Goal: Task Accomplishment & Management: Use online tool/utility

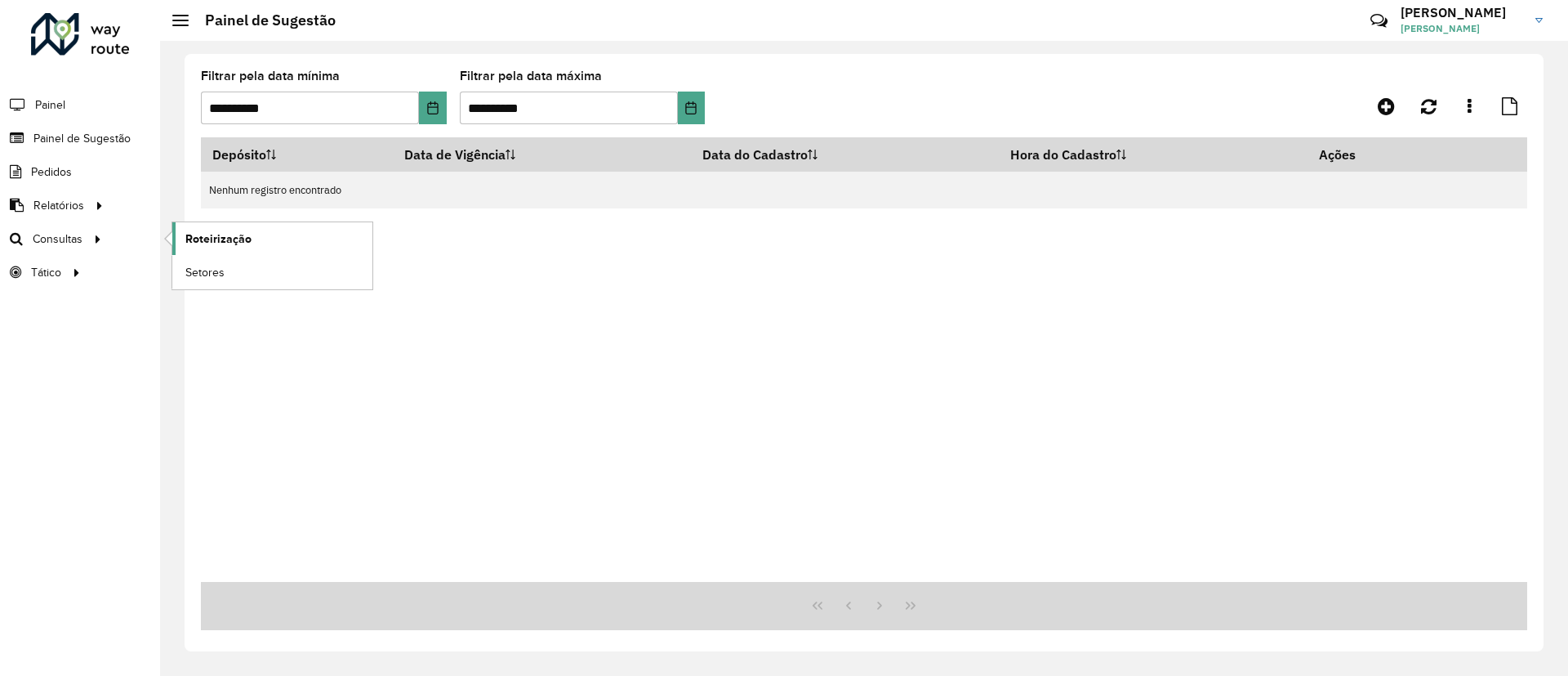
click at [203, 246] on link "Roteirização" at bounding box center [272, 239] width 200 height 33
click at [206, 277] on span "Setores" at bounding box center [205, 272] width 40 height 17
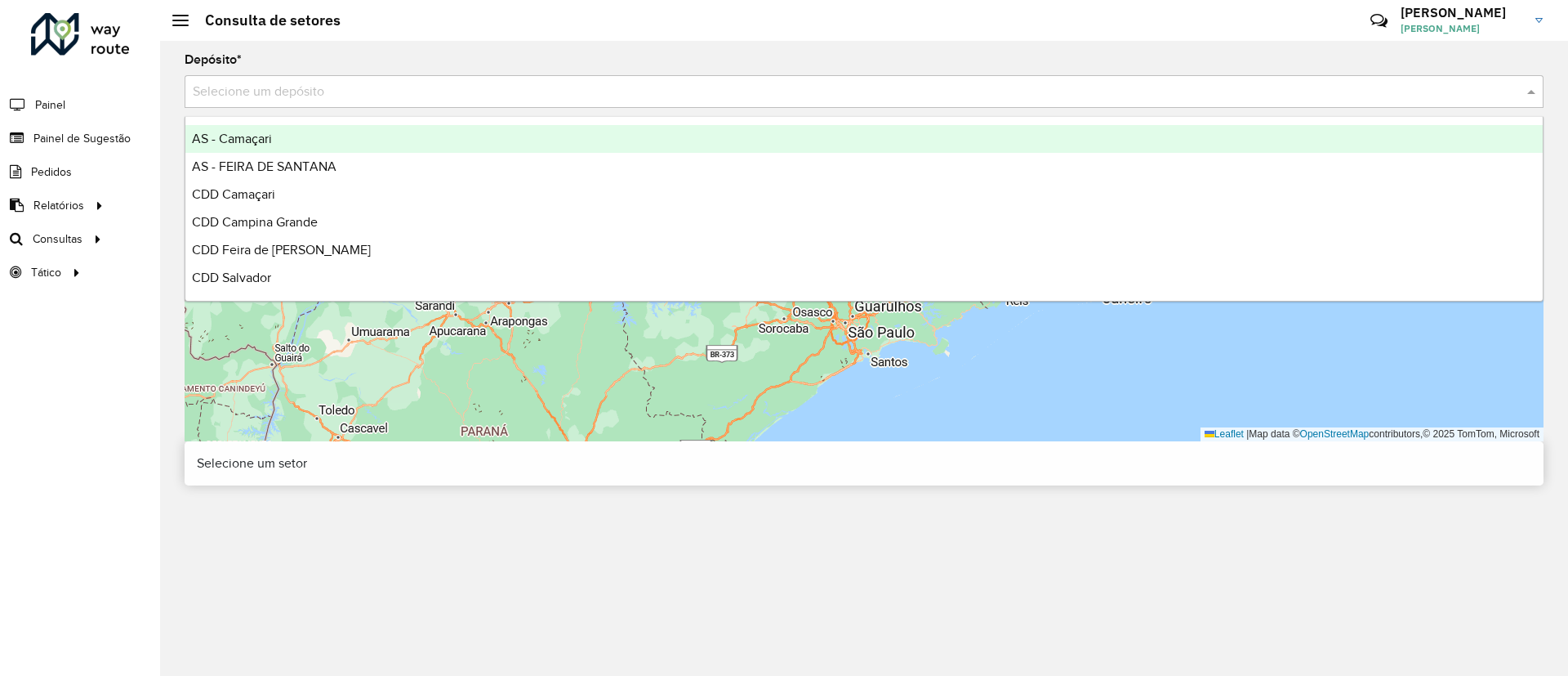
click at [403, 84] on input "text" at bounding box center [848, 92] width 1310 height 20
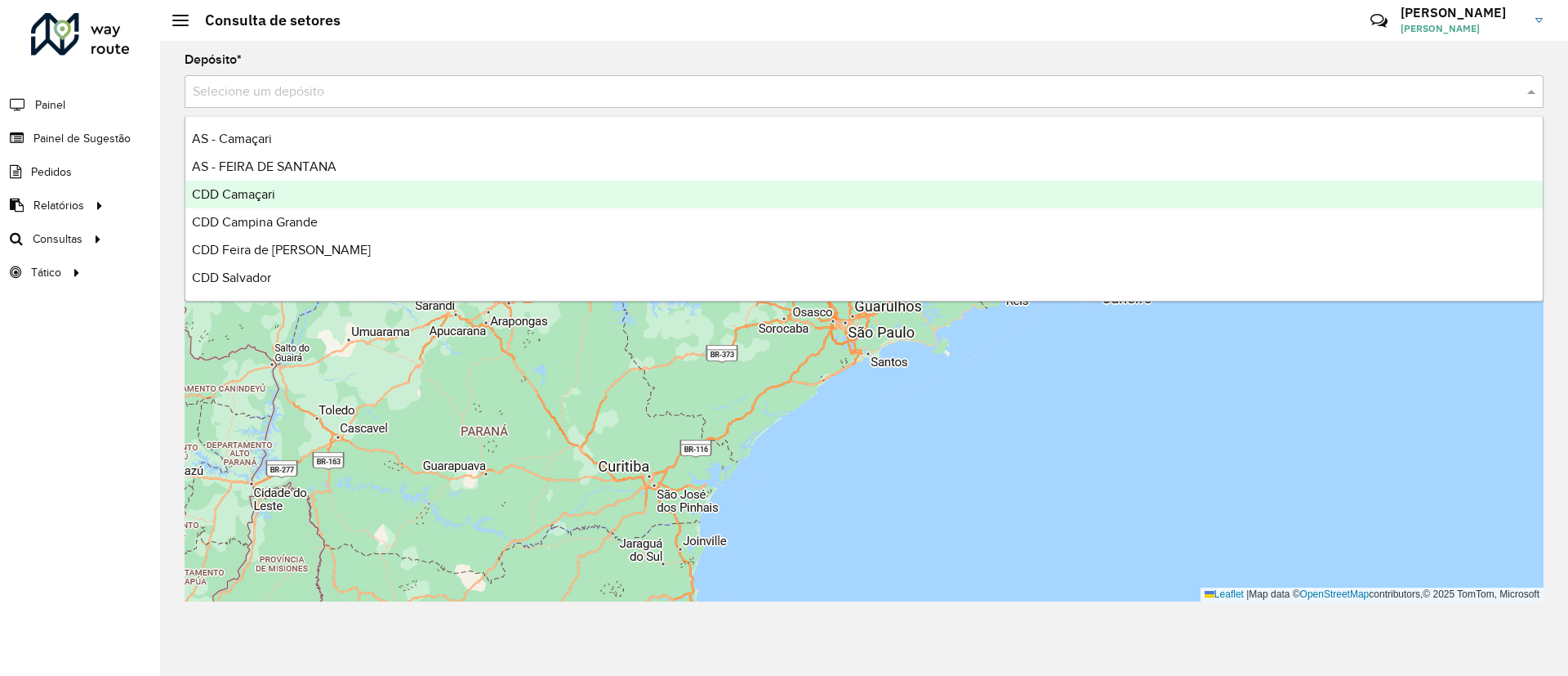
click at [450, 190] on div "CDD Camaçari" at bounding box center [864, 195] width 1357 height 28
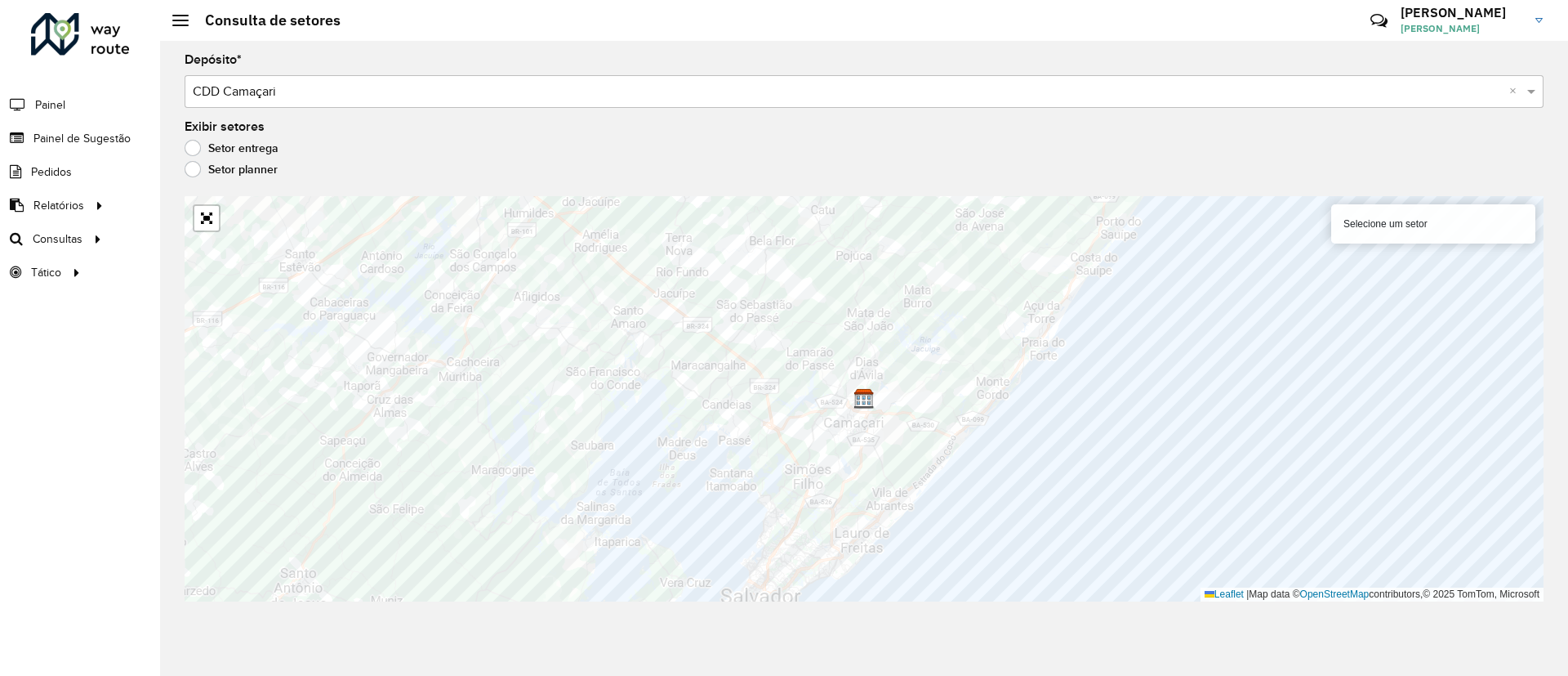
click at [1146, 331] on hb-app "Aguarde... Pop-up bloqueado! Seu navegador bloqueou automáticamente a abertura …" at bounding box center [784, 338] width 1568 height 676
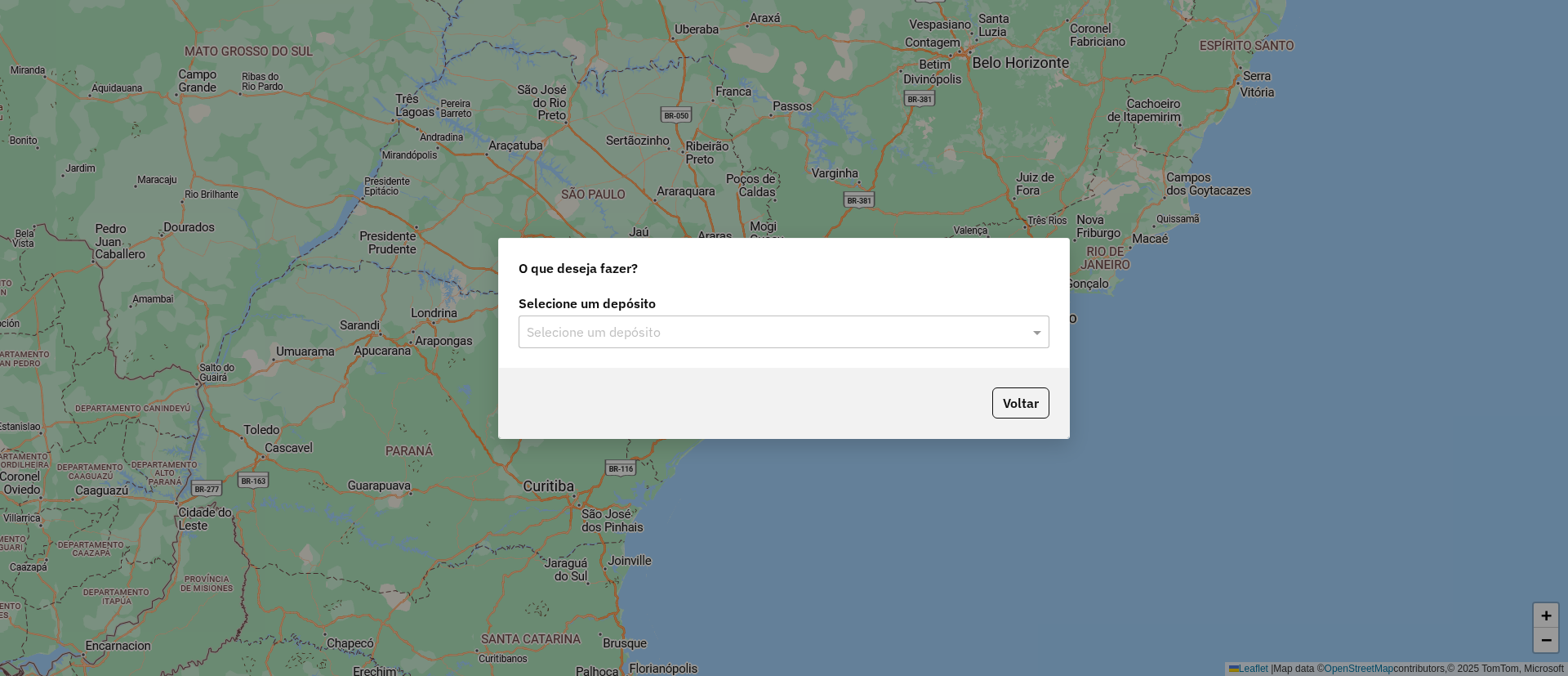
click at [742, 330] on input "text" at bounding box center [767, 332] width 482 height 20
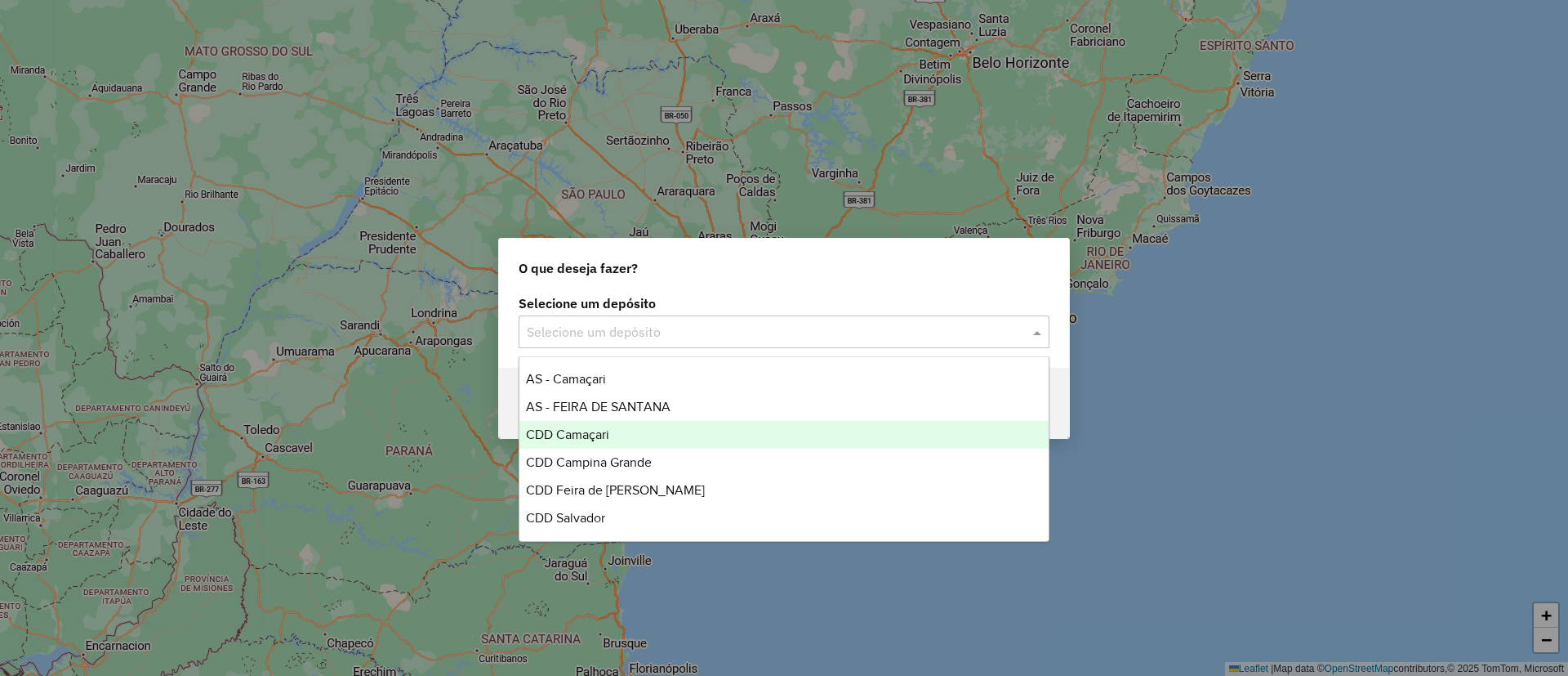
click at [775, 432] on div "CDD Camaçari" at bounding box center [784, 434] width 529 height 28
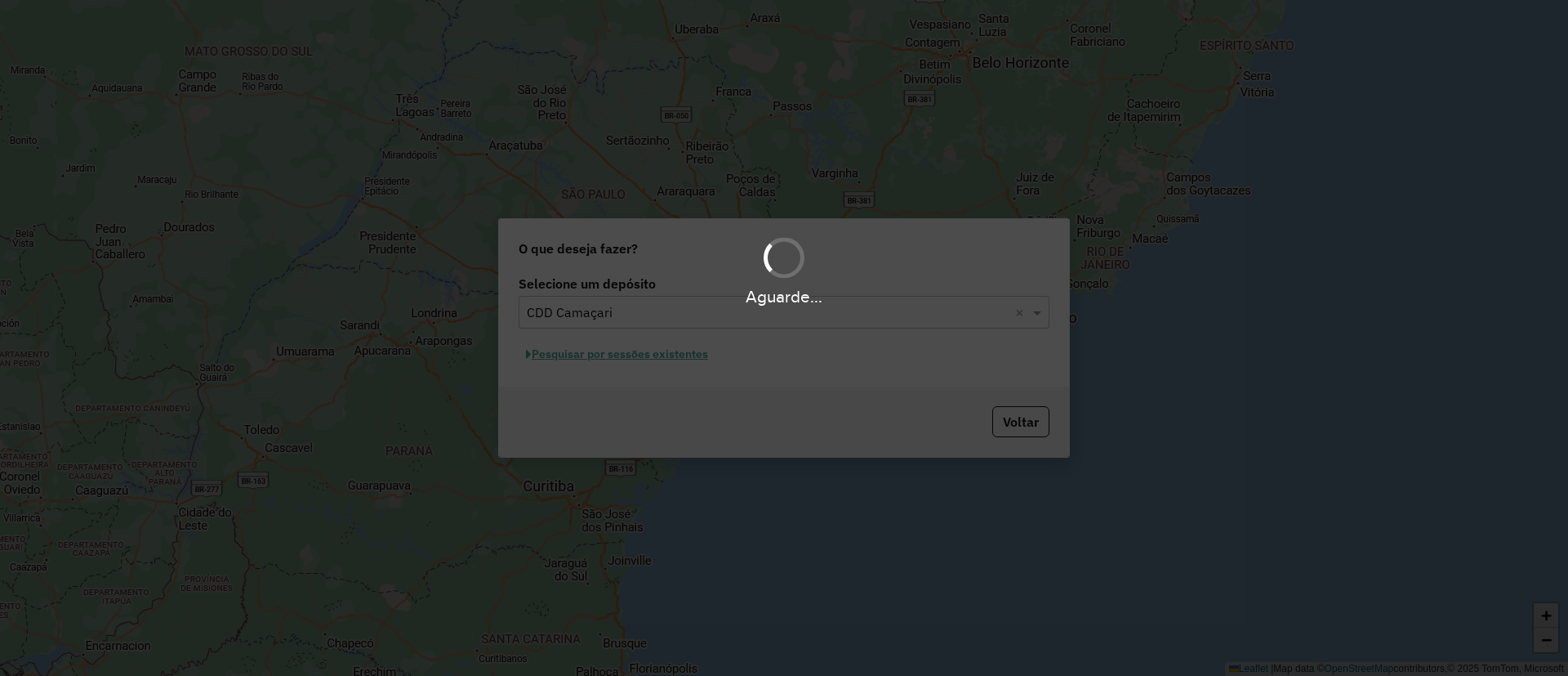
click at [637, 358] on div "Aguarde..." at bounding box center [784, 338] width 1568 height 676
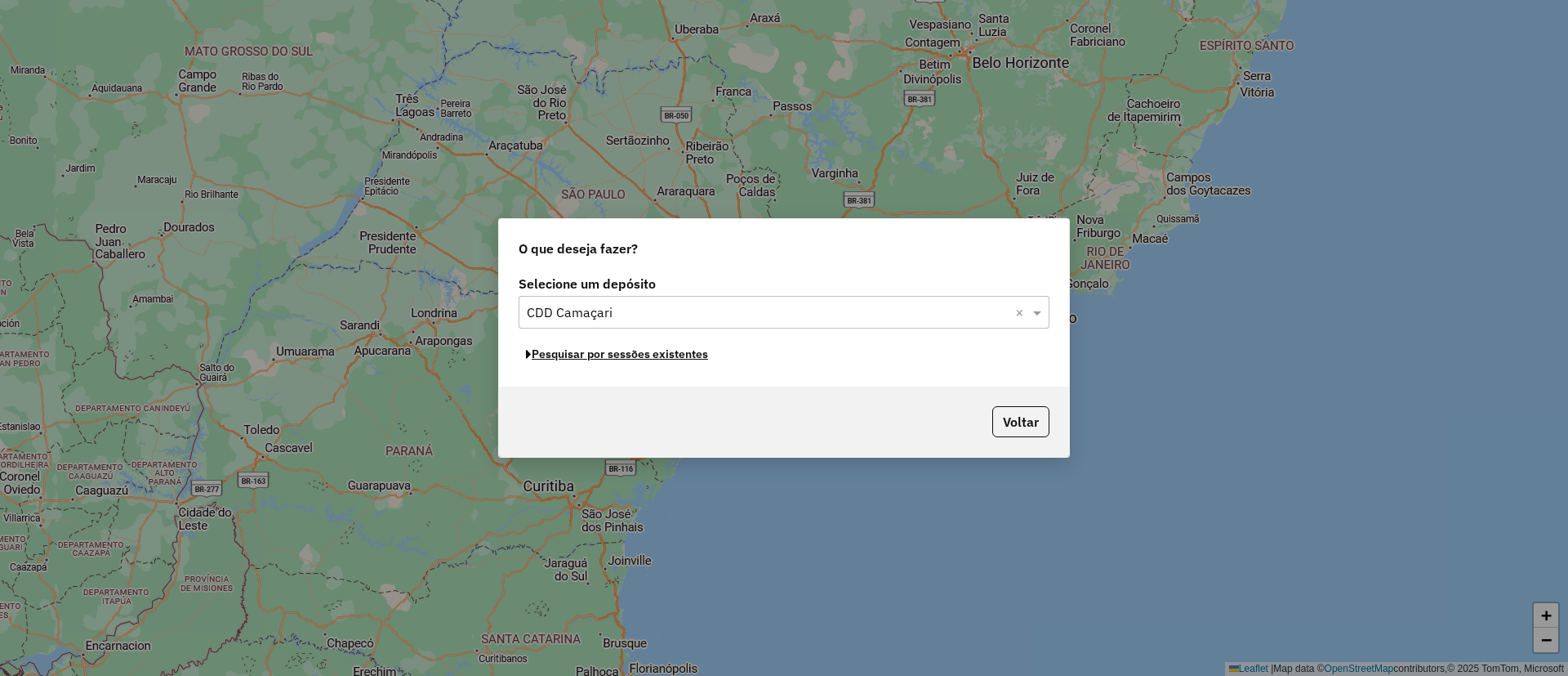
click at [637, 358] on button "Pesquisar por sessões existentes" at bounding box center [616, 354] width 197 height 26
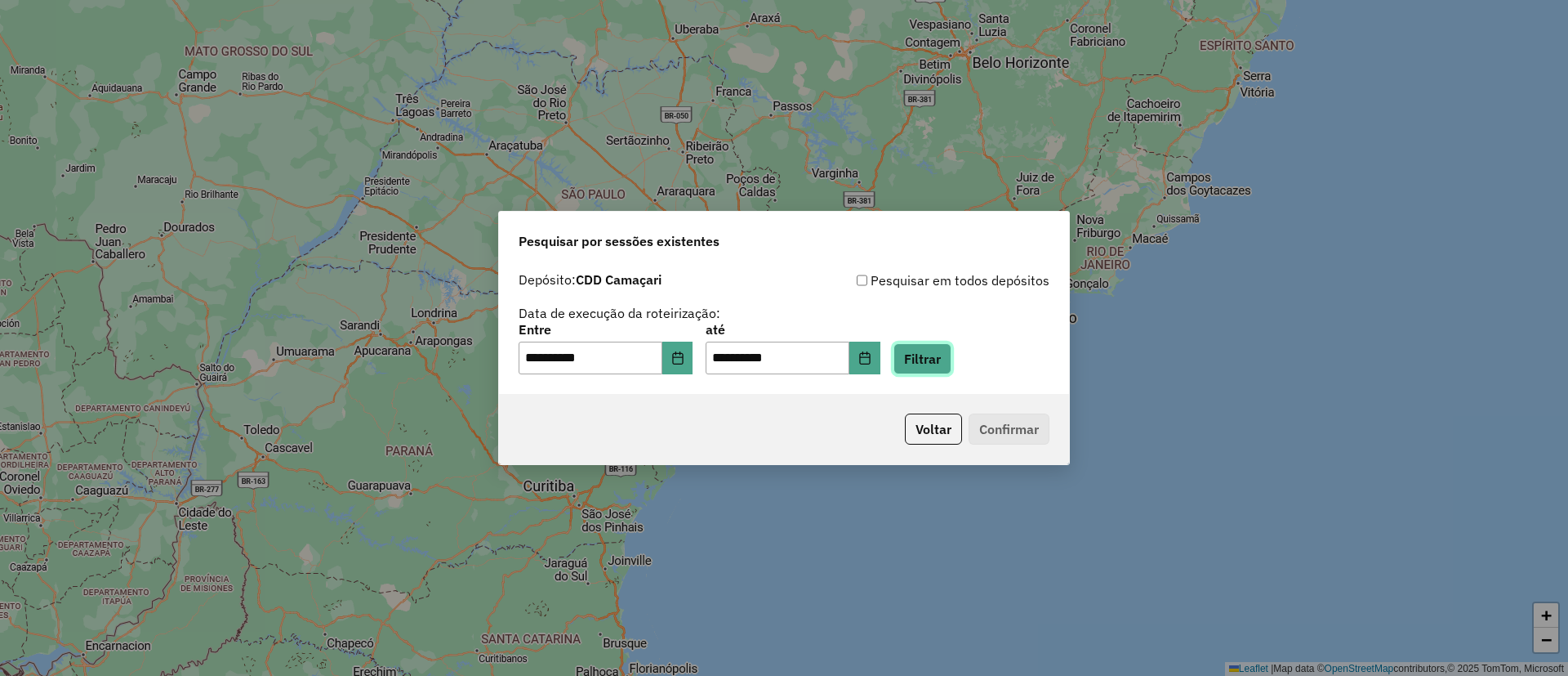
click at [946, 354] on button "Filtrar" at bounding box center [922, 359] width 58 height 31
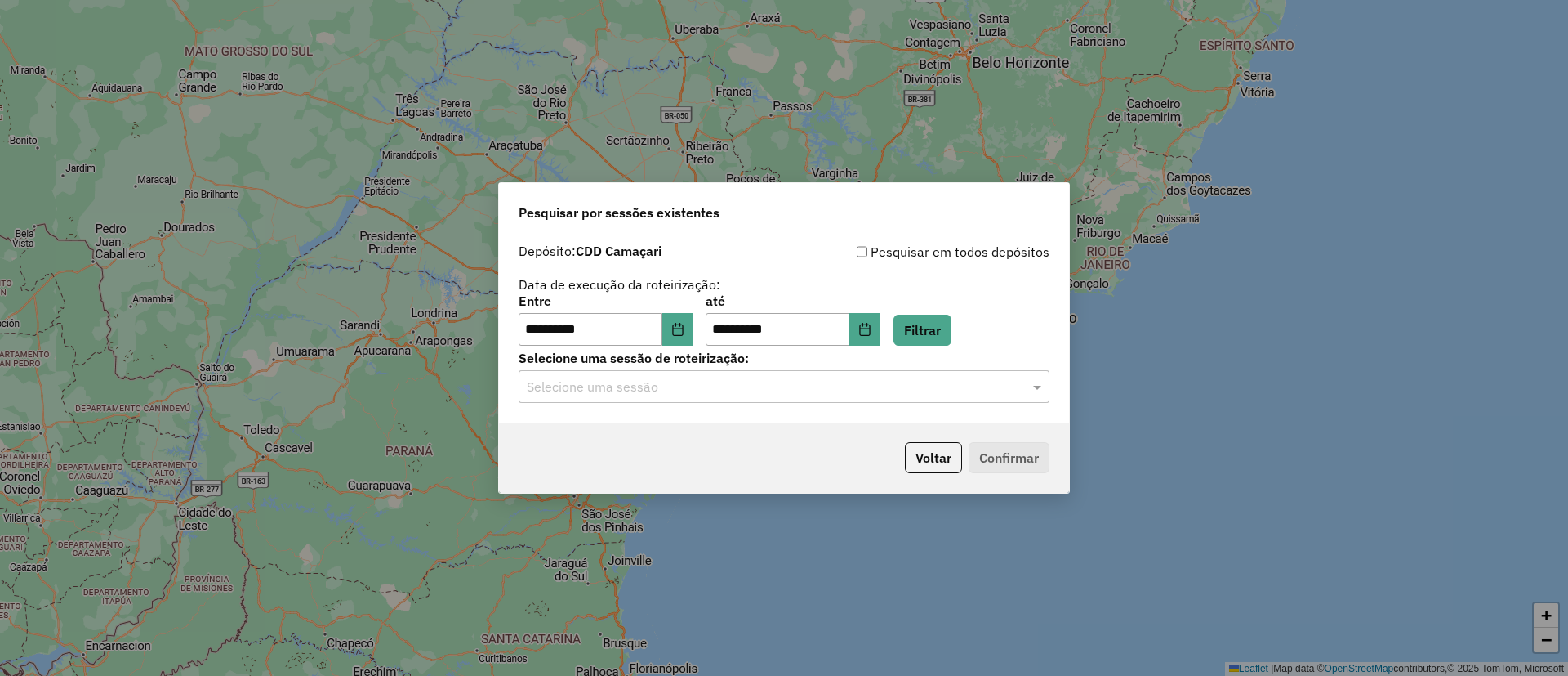
click at [871, 407] on div "**********" at bounding box center [784, 328] width 570 height 187
click at [871, 387] on input "text" at bounding box center [767, 387] width 482 height 20
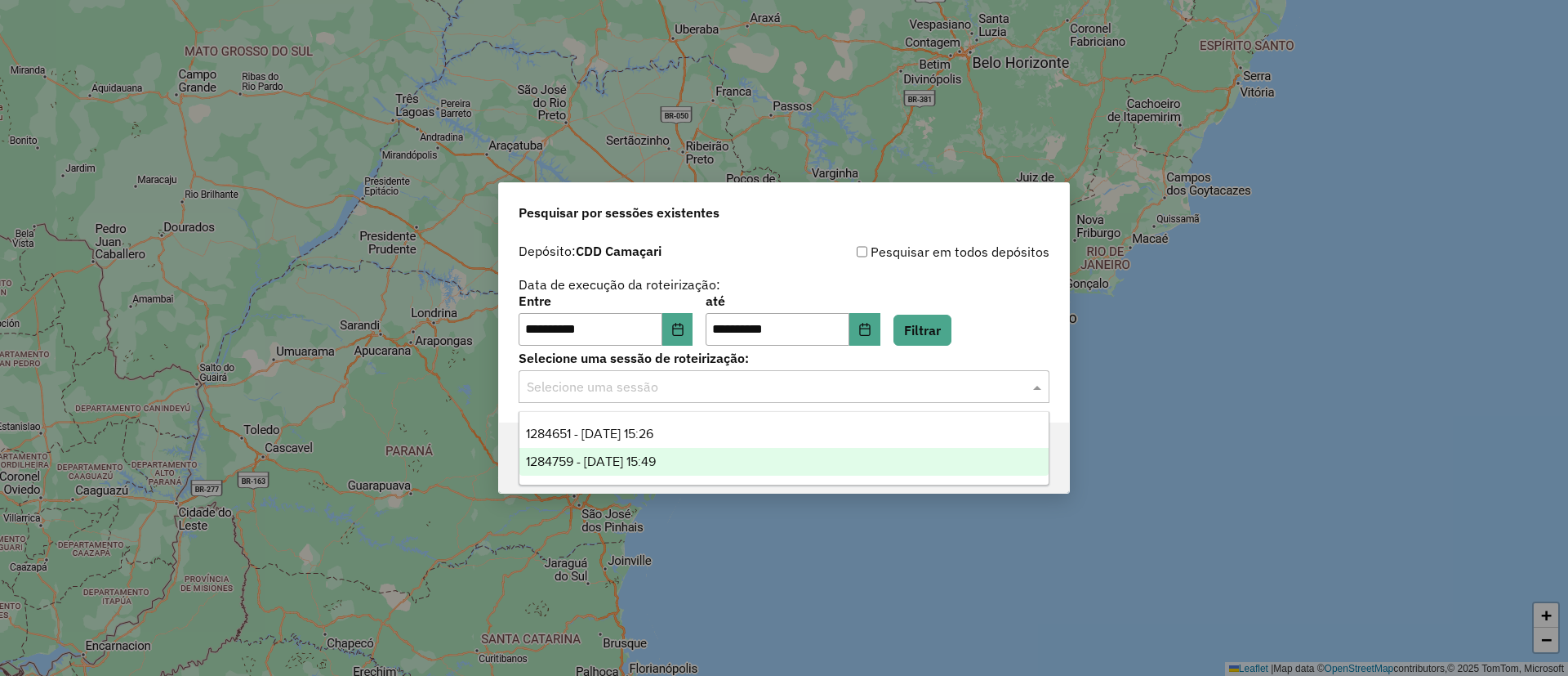
click at [873, 459] on div "1284759 - 29/09/2025 15:49" at bounding box center [784, 462] width 529 height 28
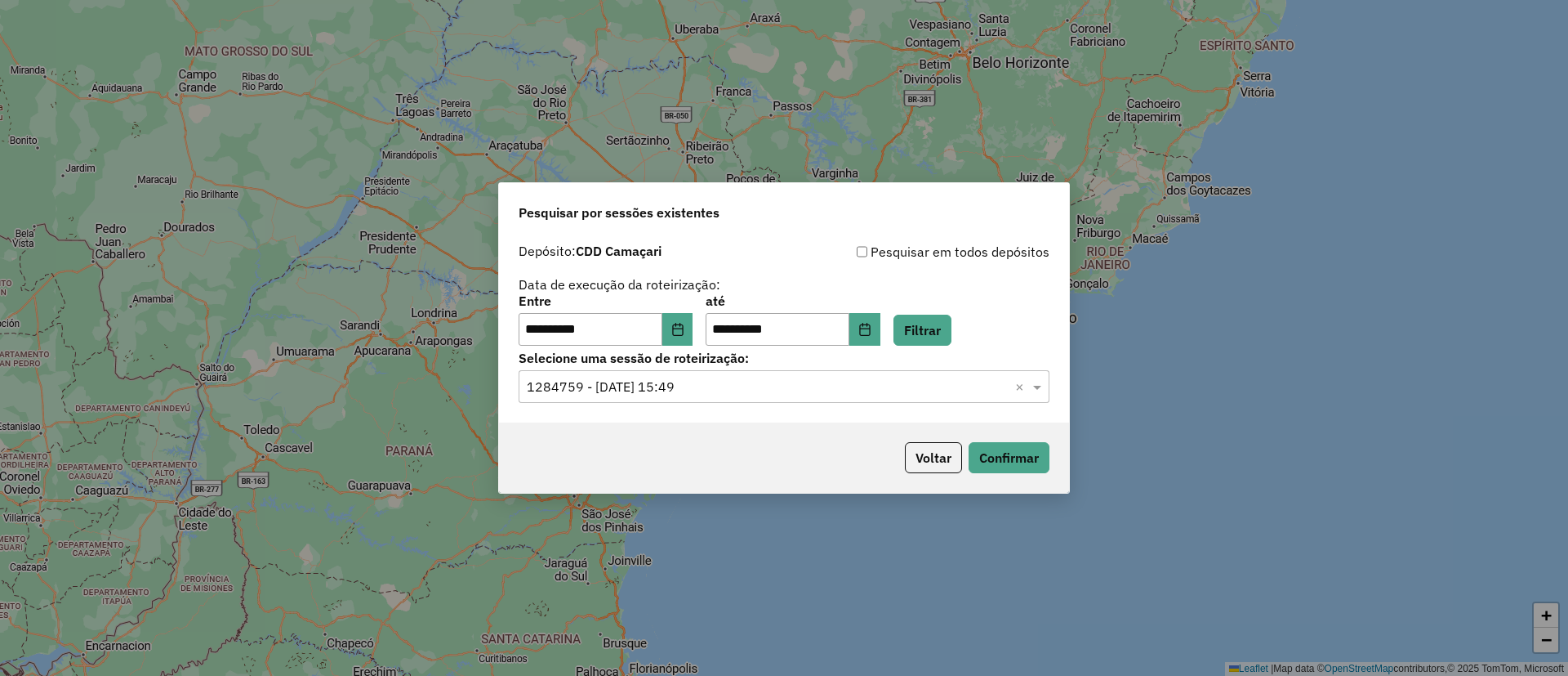
click at [1021, 437] on div "Voltar Confirmar" at bounding box center [784, 457] width 570 height 70
click at [1027, 458] on button "Confirmar" at bounding box center [1009, 458] width 81 height 31
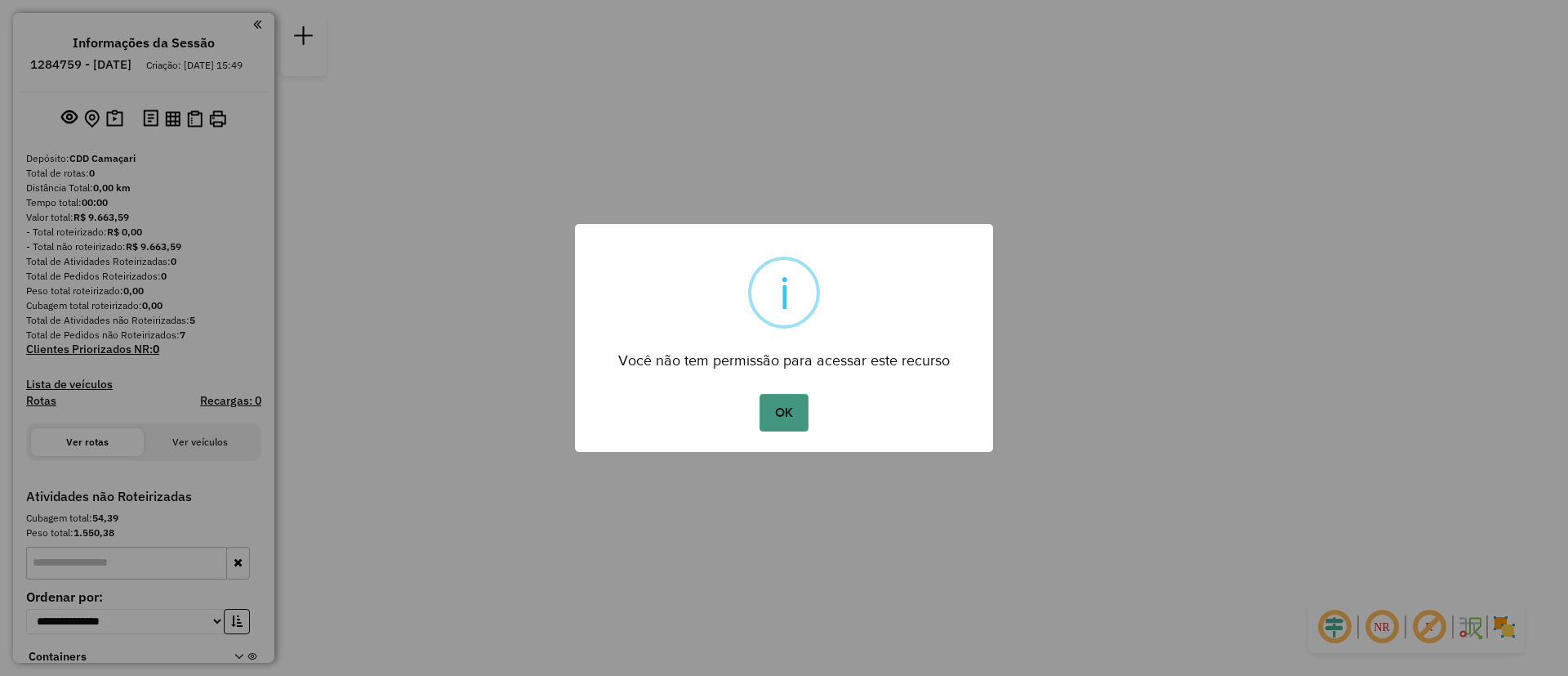
click at [784, 409] on button "OK" at bounding box center [784, 413] width 48 height 38
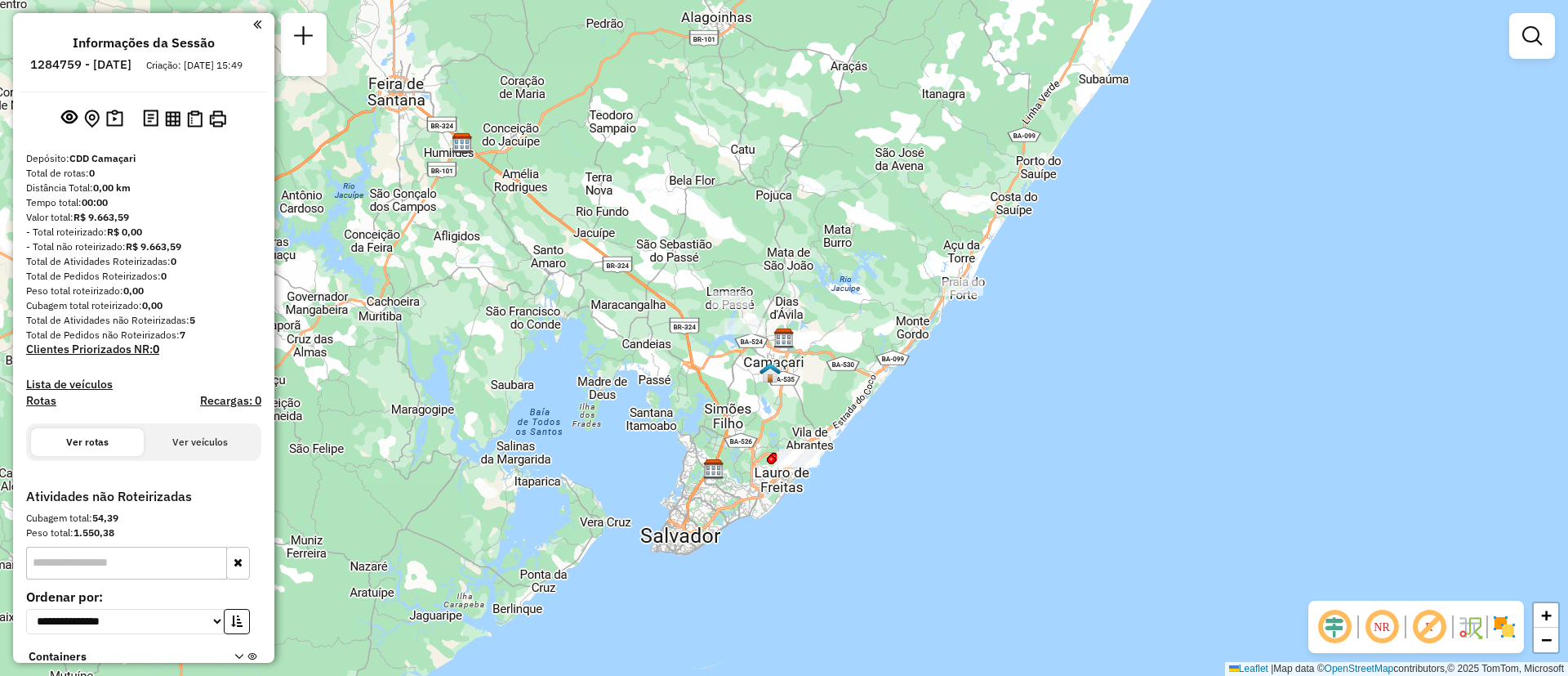
click at [1495, 626] on img at bounding box center [1505, 627] width 26 height 26
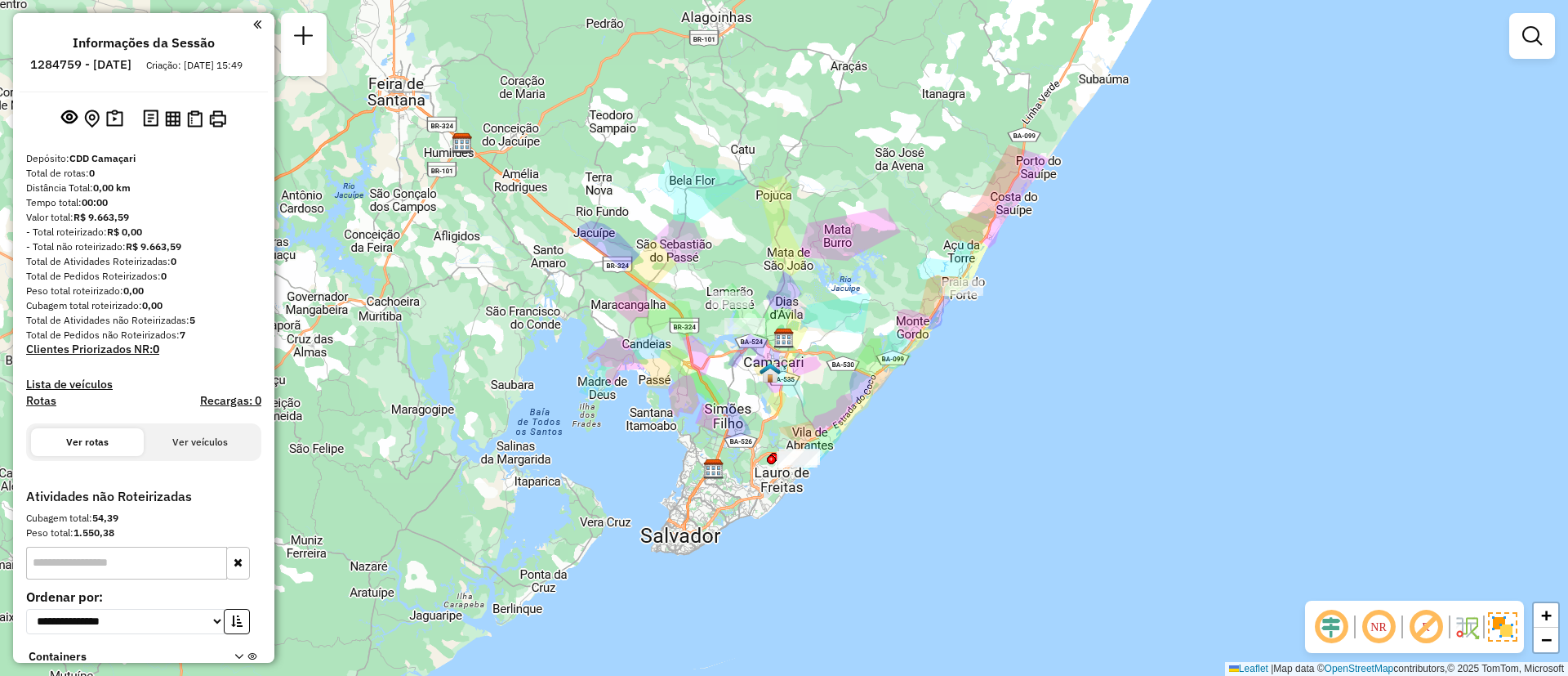
click at [1049, 314] on div "Janela de atendimento Grade de atendimento Capacidade Transportadoras Veículos …" at bounding box center [784, 338] width 1568 height 676
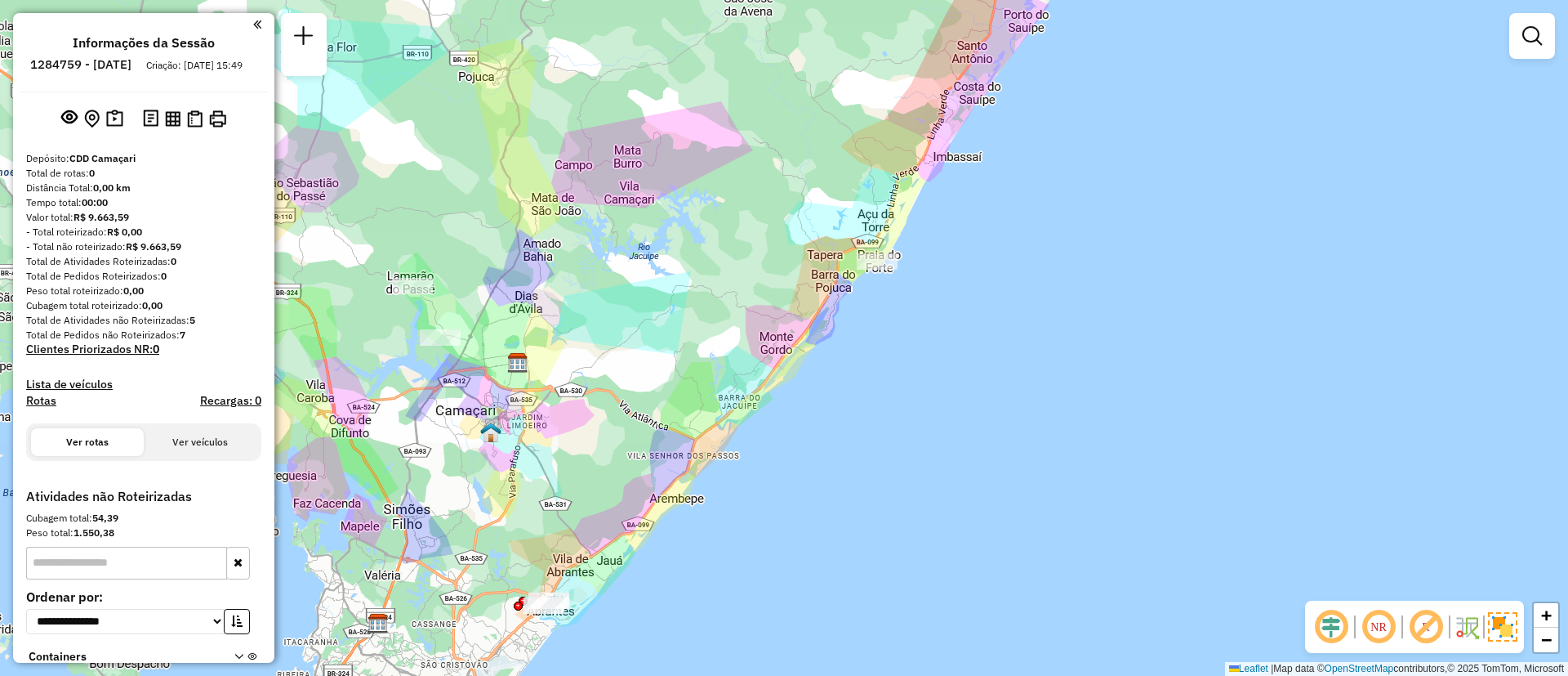
click at [1049, 314] on div "Janela de atendimento Grade de atendimento Capacidade Transportadoras Veículos …" at bounding box center [784, 338] width 1568 height 676
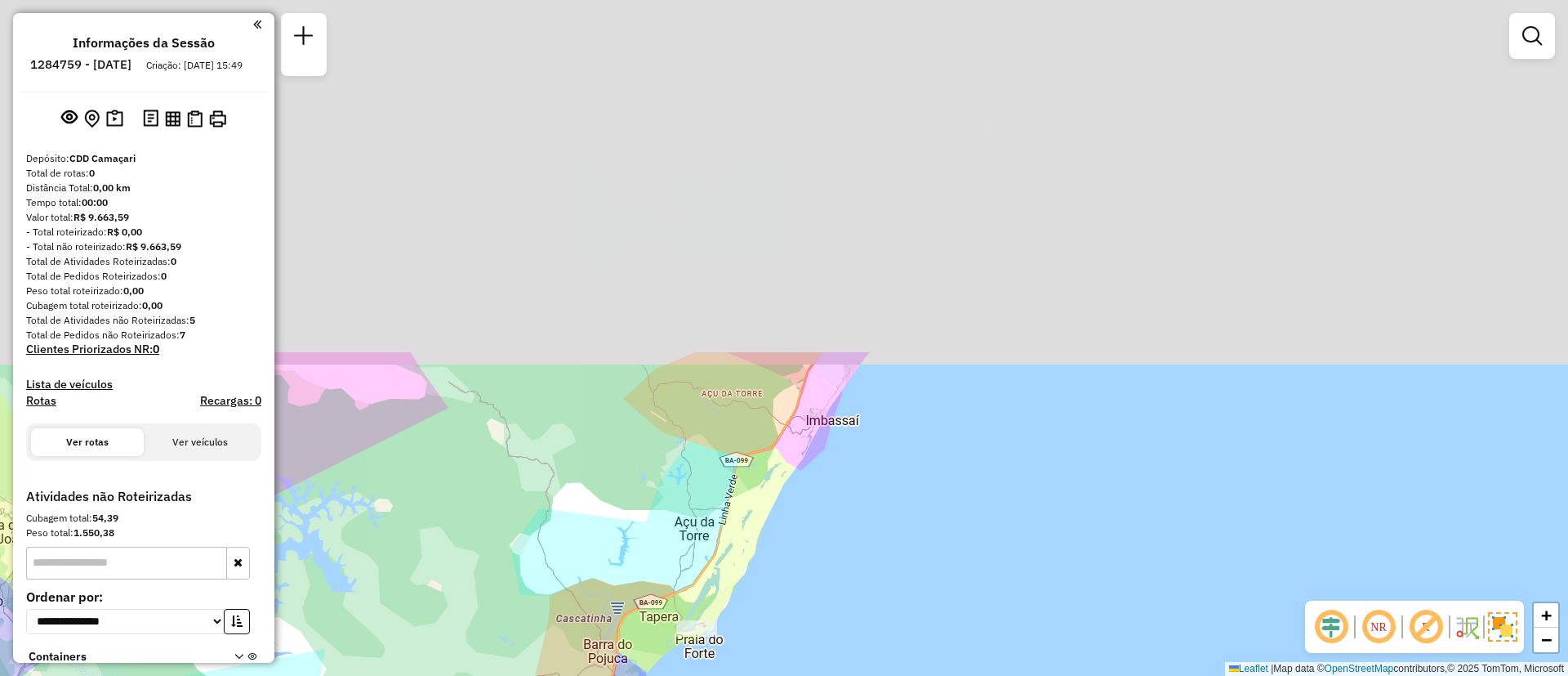
drag, startPoint x: 915, startPoint y: 162, endPoint x: 906, endPoint y: 586, distance: 424.1
click at [906, 586] on div "Janela de atendimento Grade de atendimento Capacidade Transportadoras Veículos …" at bounding box center [784, 338] width 1568 height 676
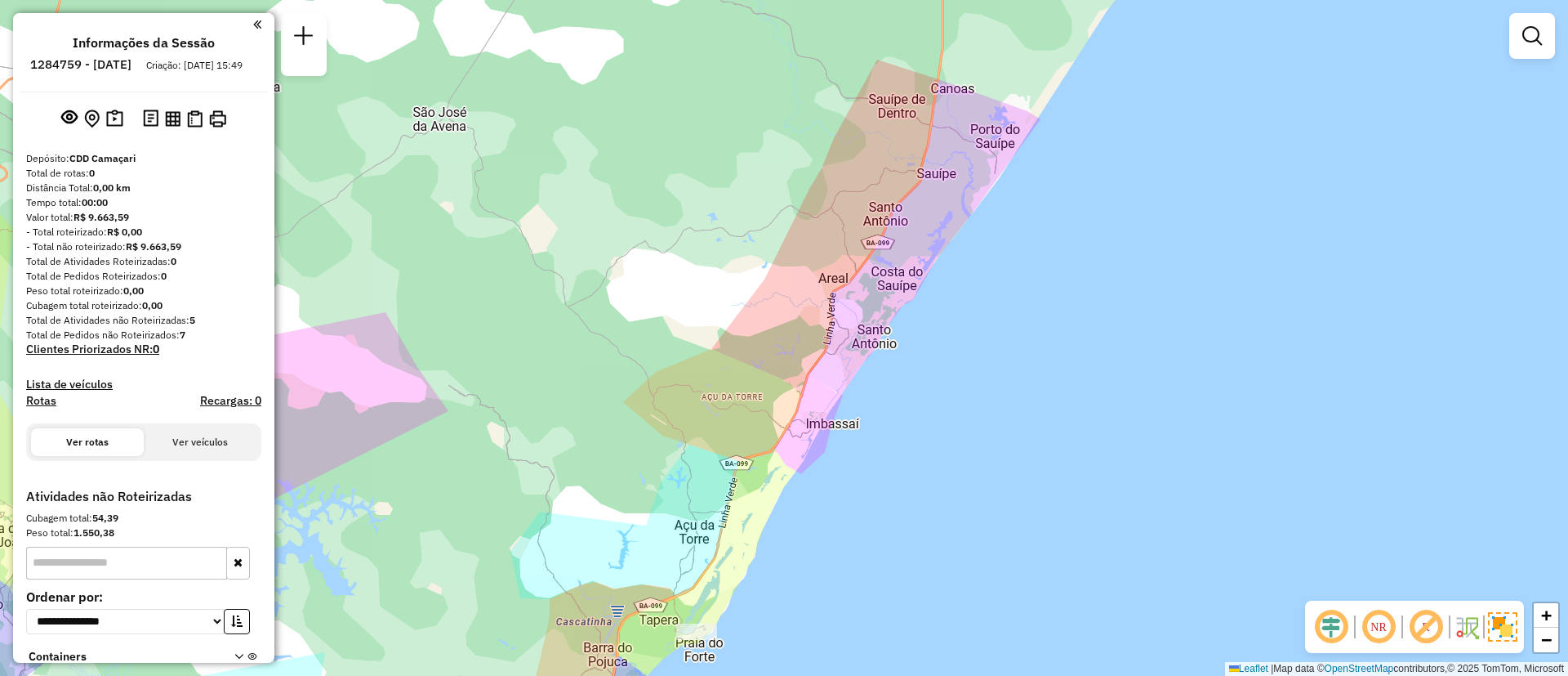
click at [1037, 317] on div "Janela de atendimento Grade de atendimento Capacidade Transportadoras Veículos …" at bounding box center [784, 338] width 1568 height 676
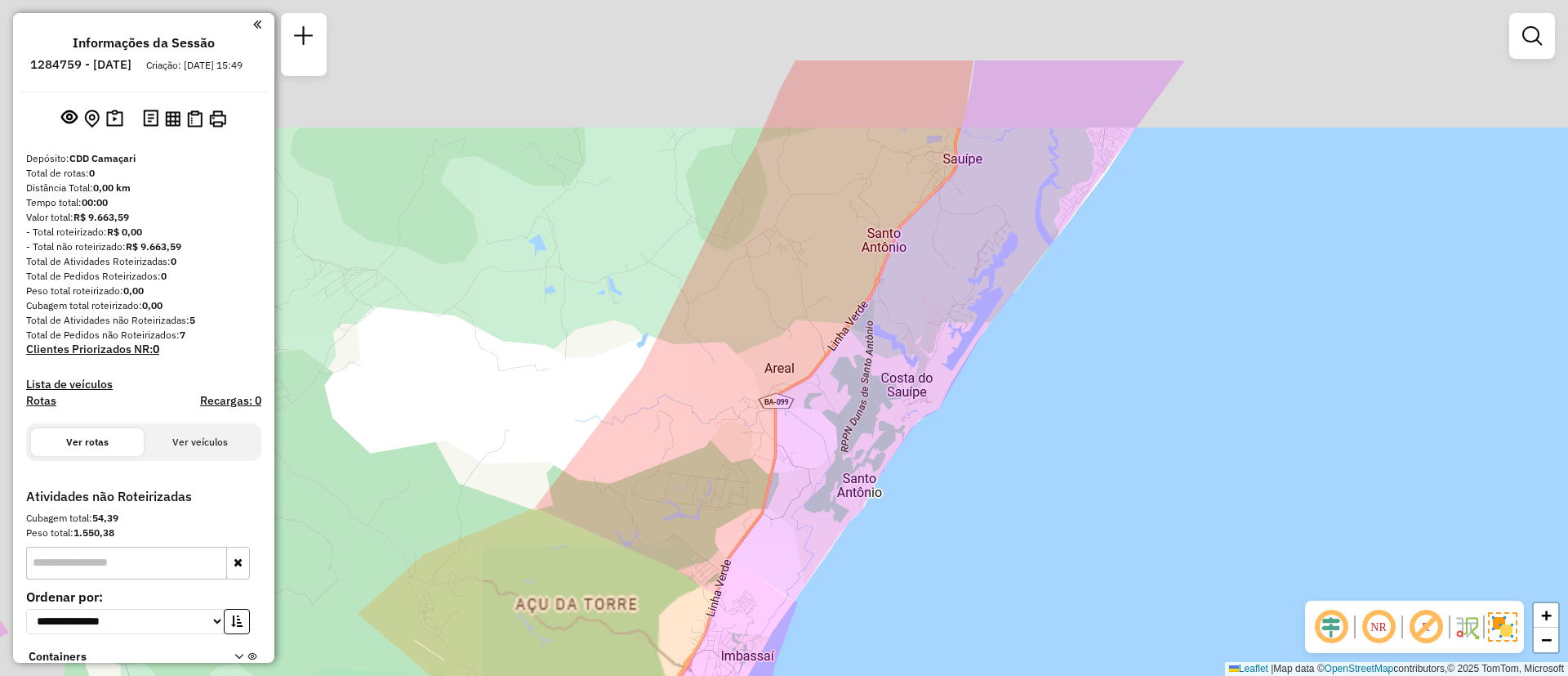
drag, startPoint x: 814, startPoint y: 176, endPoint x: 968, endPoint y: 308, distance: 202.8
click at [968, 308] on div "Janela de atendimento Grade de atendimento Capacidade Transportadoras Veículos …" at bounding box center [784, 338] width 1568 height 676
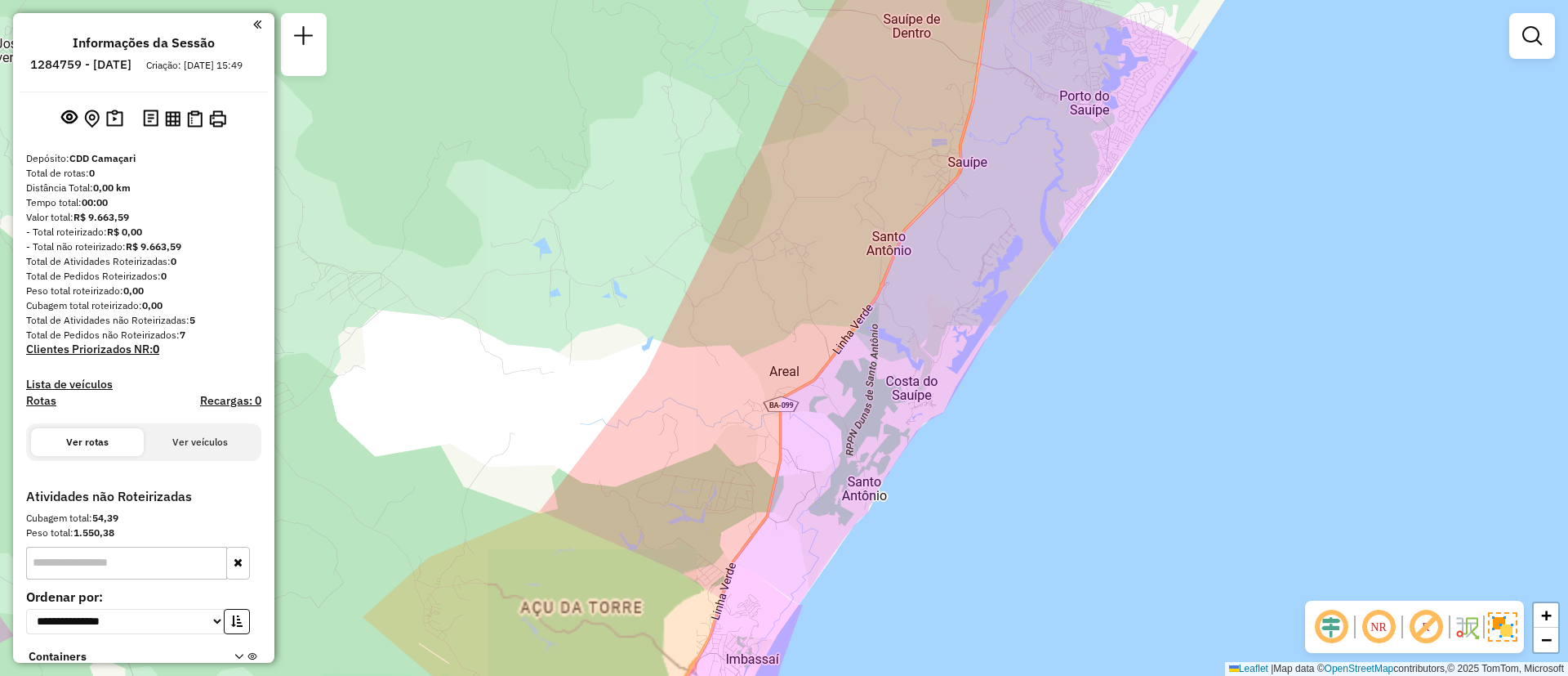
click at [956, 293] on div "Janela de atendimento Grade de atendimento Capacidade Transportadoras Veículos …" at bounding box center [784, 338] width 1568 height 676
click at [822, 234] on div "Janela de atendimento Grade de atendimento Capacidade Transportadoras Veículos …" at bounding box center [784, 338] width 1568 height 676
